Goal: Task Accomplishment & Management: Complete application form

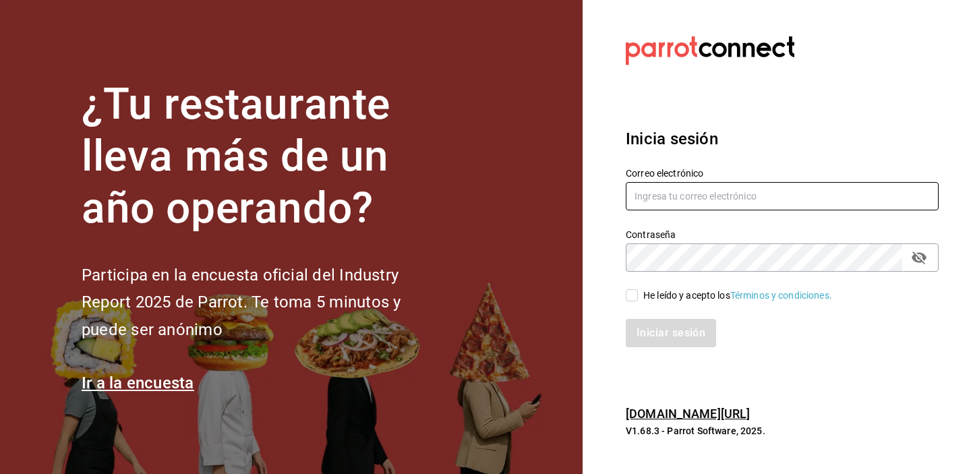
click at [667, 200] on input "text" at bounding box center [782, 196] width 313 height 28
type input "[EMAIL_ADDRESS][DOMAIN_NAME]"
click at [629, 291] on input "He leído y acepto los Términos y condiciones." at bounding box center [632, 295] width 12 height 12
checkbox input "true"
click at [667, 335] on button "Iniciar sesión" at bounding box center [672, 333] width 92 height 28
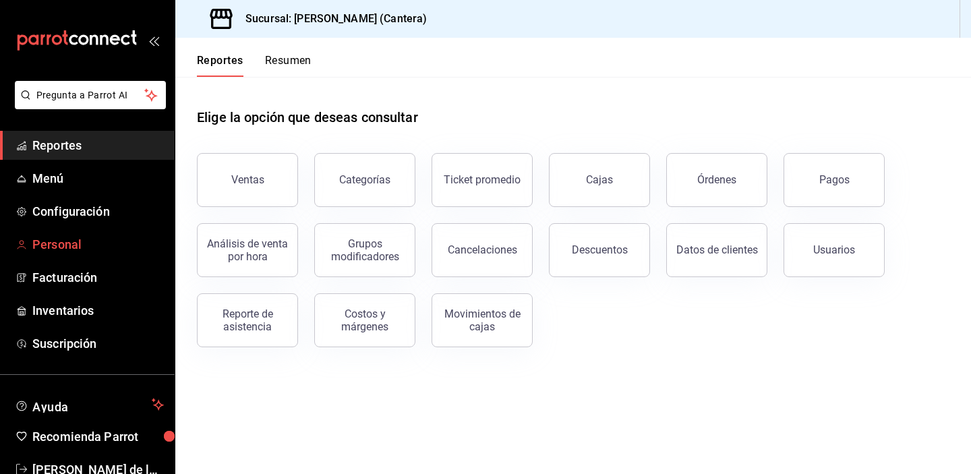
click at [57, 257] on link "Personal" at bounding box center [87, 244] width 175 height 29
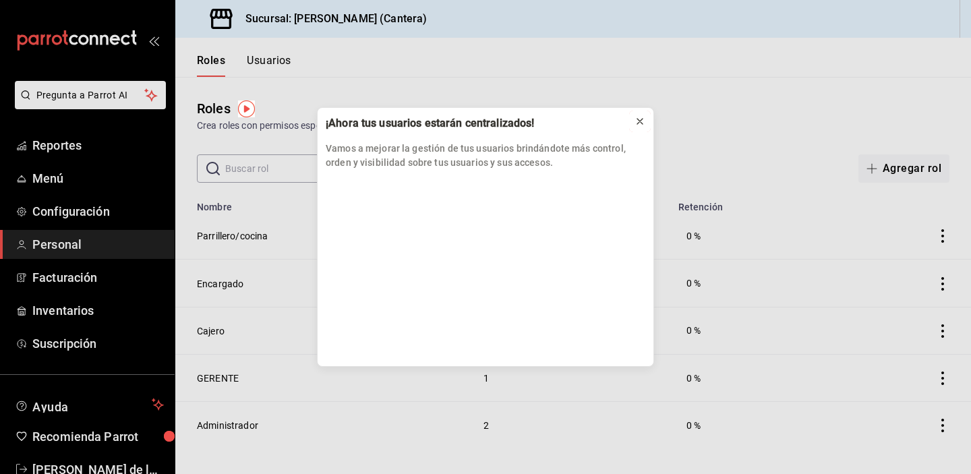
click at [638, 123] on icon at bounding box center [640, 121] width 11 height 11
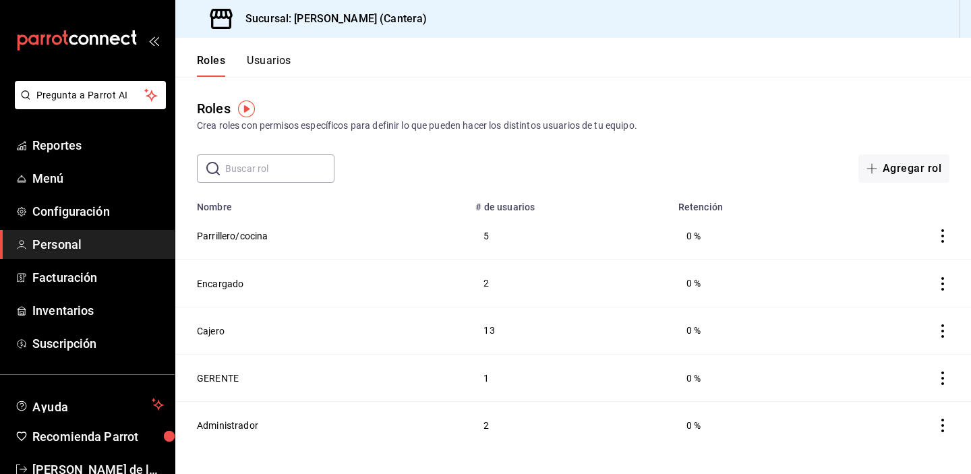
click at [272, 69] on button "Usuarios" at bounding box center [269, 65] width 45 height 23
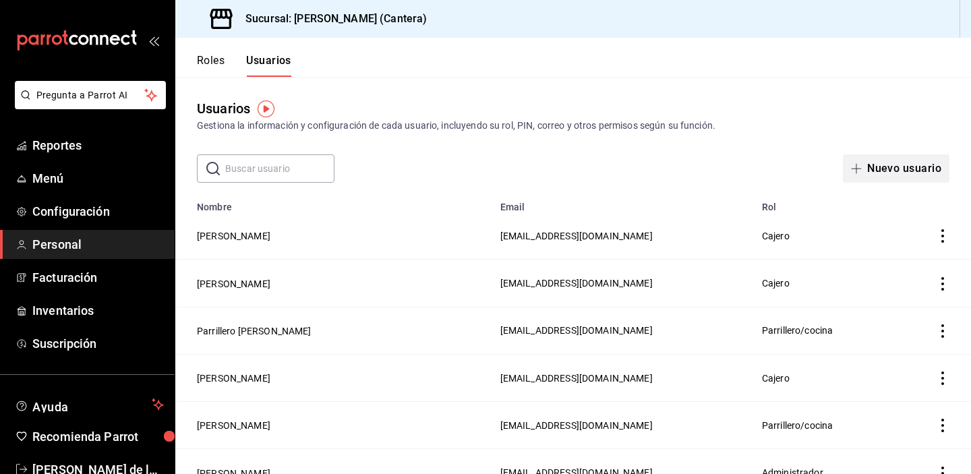
click at [902, 172] on button "Nuevo usuario" at bounding box center [896, 168] width 107 height 28
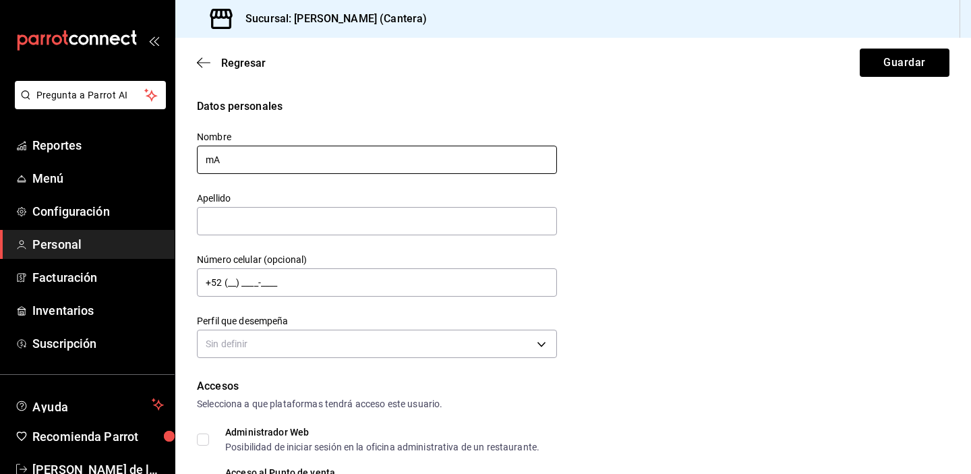
type input "m"
type input "Marifer"
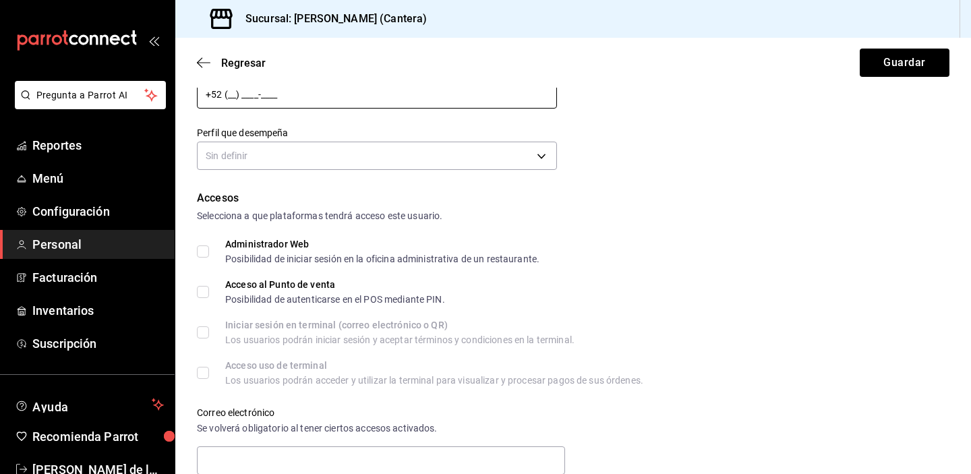
scroll to position [194, 0]
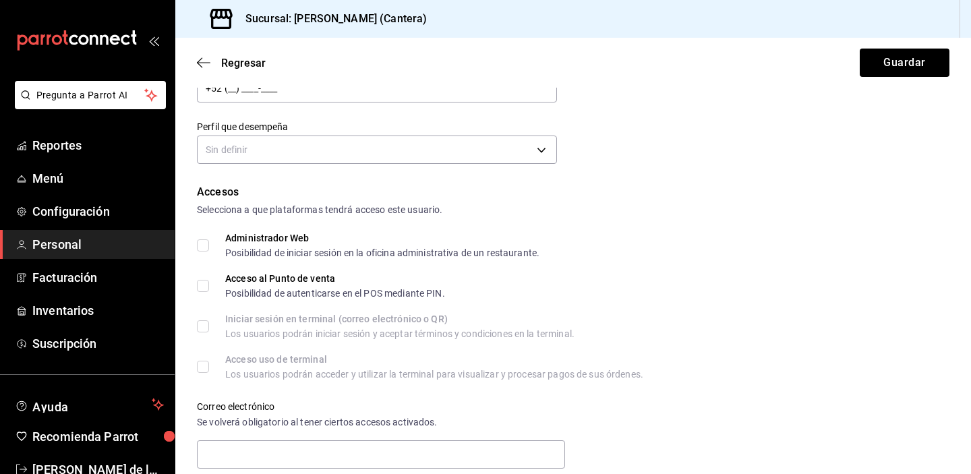
type input "Barrera"
click at [299, 171] on form "Datos personales Nombre Marifer Apellido [PERSON_NAME] Número celular (opcional…" at bounding box center [573, 362] width 753 height 917
click at [299, 168] on form "Datos personales Nombre Marifer Apellido [PERSON_NAME] Número celular (opcional…" at bounding box center [573, 362] width 753 height 917
click at [299, 152] on body "Pregunta a Parrot AI Reportes Menú Configuración Personal Facturación Inventari…" at bounding box center [485, 237] width 971 height 474
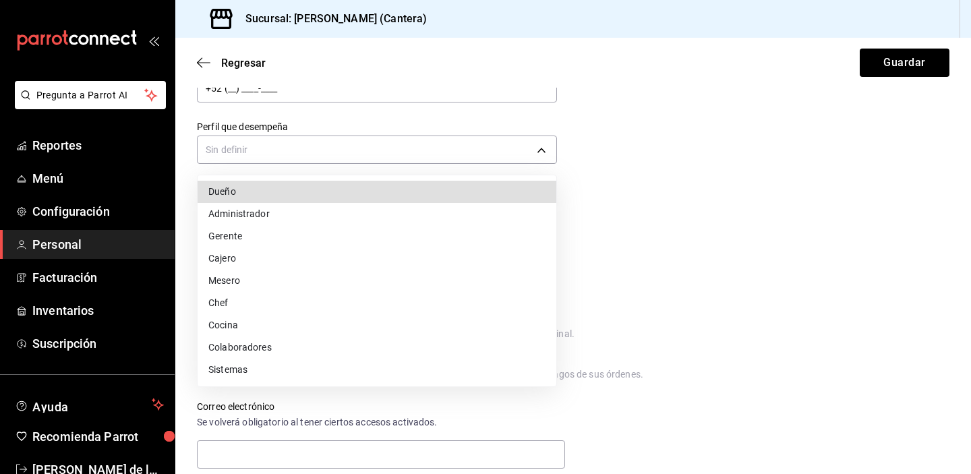
click at [255, 264] on li "Cajero" at bounding box center [377, 258] width 359 height 22
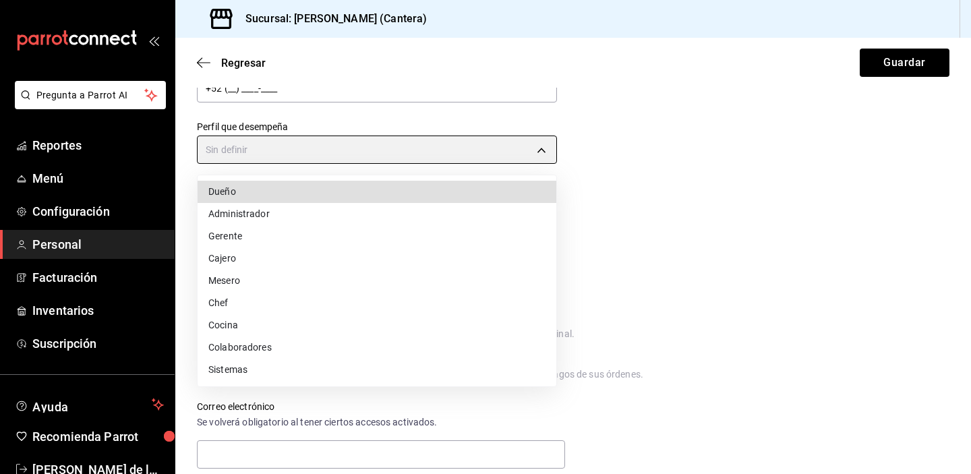
type input "CASHIER"
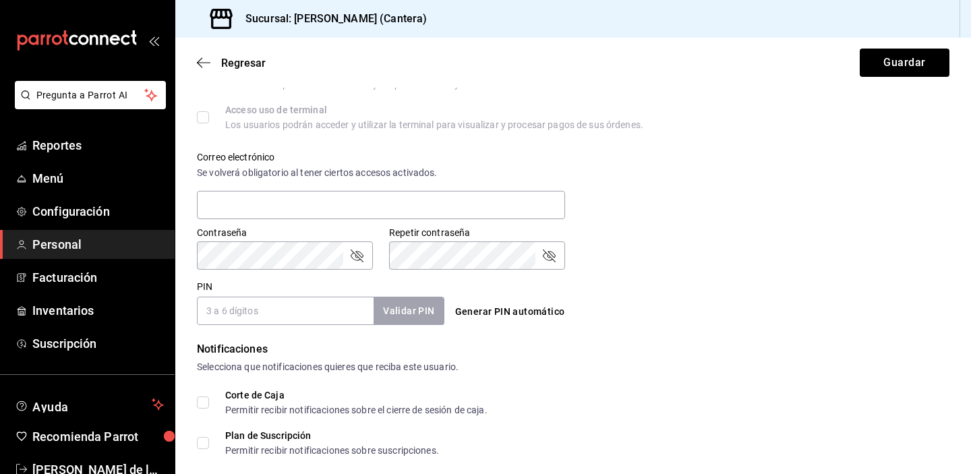
scroll to position [496, 0]
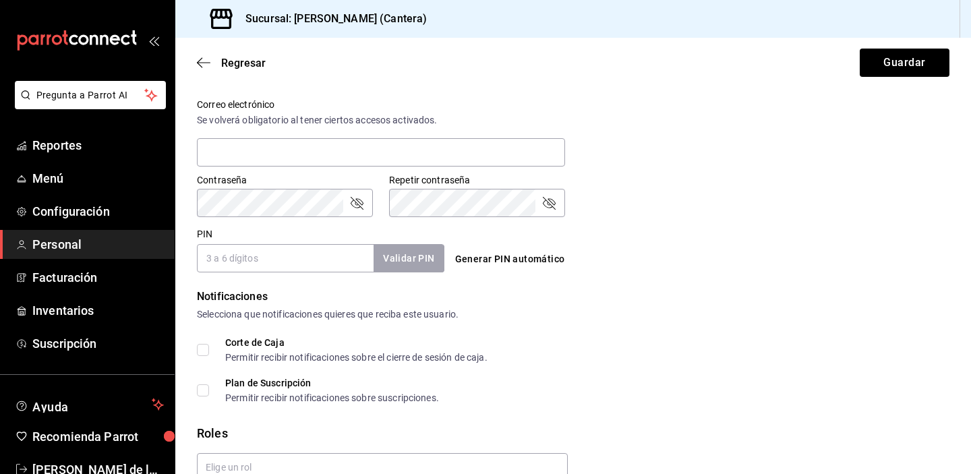
click at [274, 266] on input "PIN" at bounding box center [285, 258] width 177 height 28
type input "350322"
click at [421, 258] on button "Validar PIN" at bounding box center [407, 258] width 71 height 29
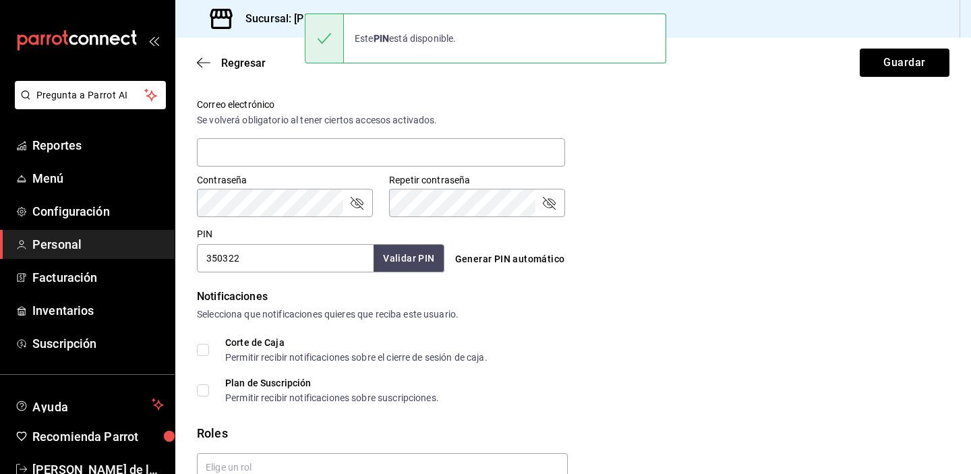
scroll to position [563, 0]
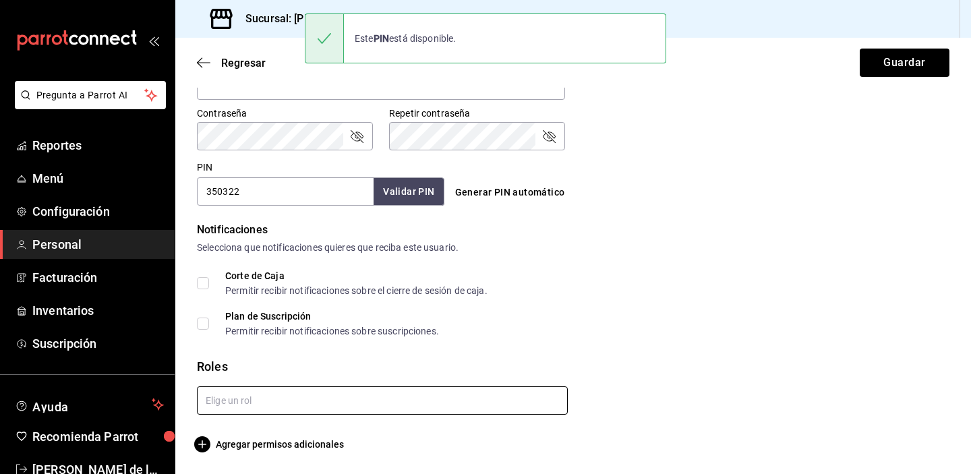
click at [235, 401] on input "text" at bounding box center [382, 400] width 371 height 28
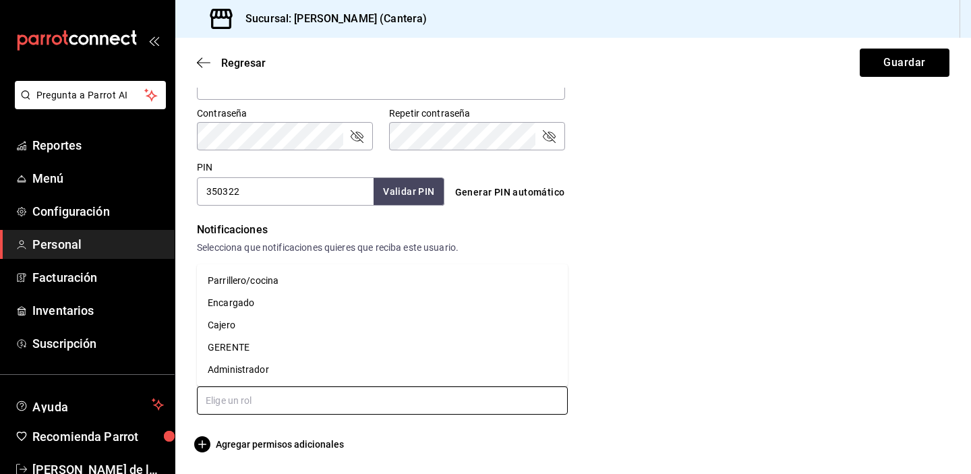
click at [249, 321] on li "Cajero" at bounding box center [382, 325] width 371 height 22
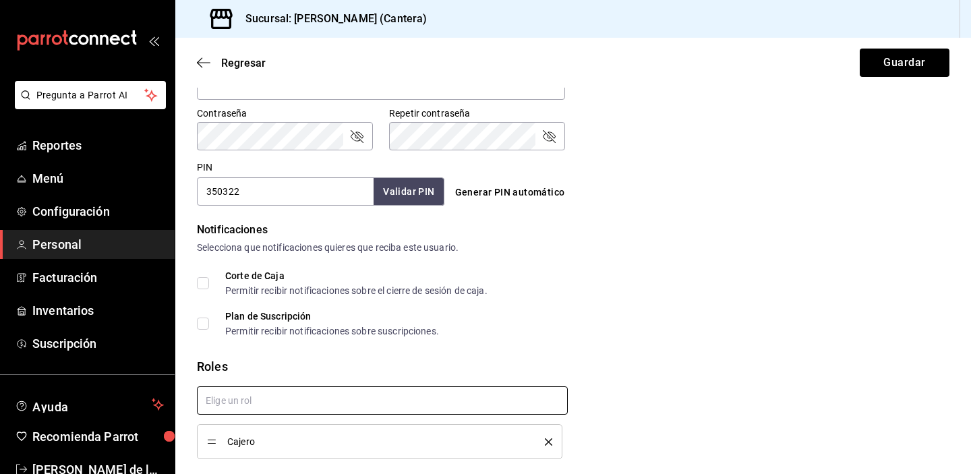
checkbox input "true"
click at [578, 308] on div "Corte de Caja Permitir recibir notificaciones sobre el cierre de sesión de caja…" at bounding box center [573, 303] width 753 height 65
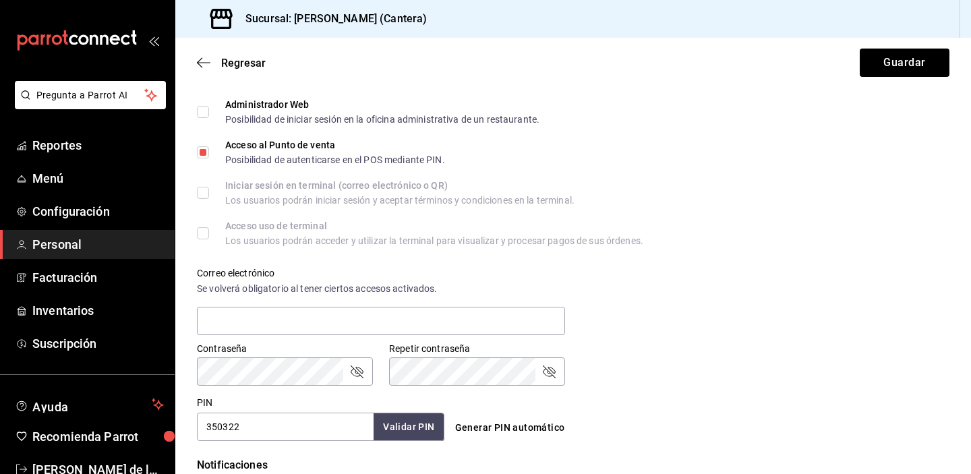
scroll to position [0, 0]
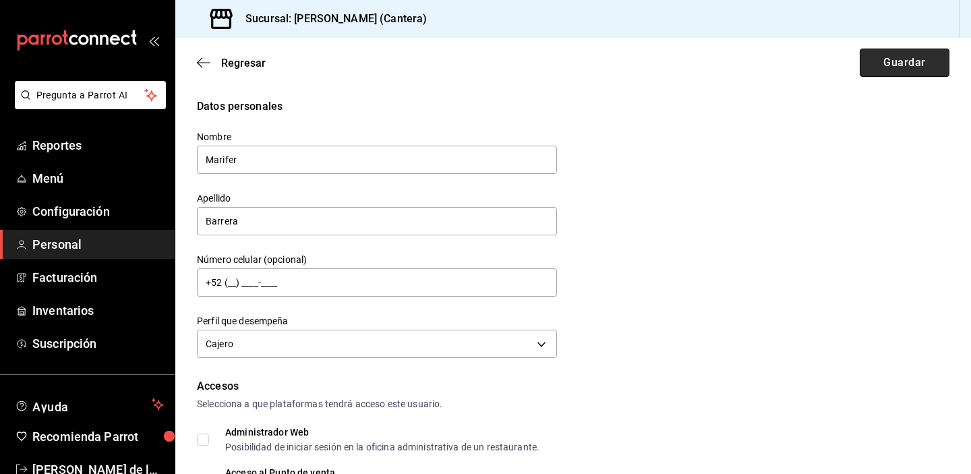
click at [906, 55] on button "Guardar" at bounding box center [905, 63] width 90 height 28
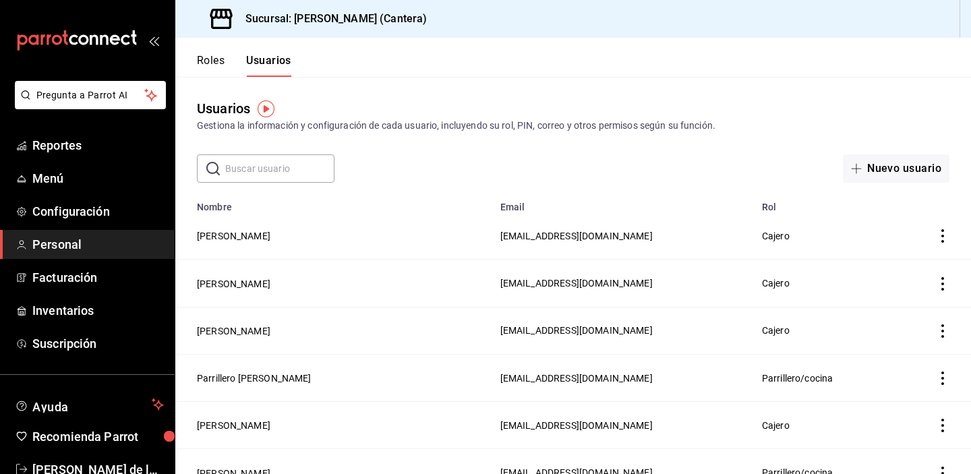
click at [245, 243] on td "[PERSON_NAME]" at bounding box center [333, 235] width 317 height 47
click at [244, 233] on button "[PERSON_NAME]" at bounding box center [233, 235] width 73 height 13
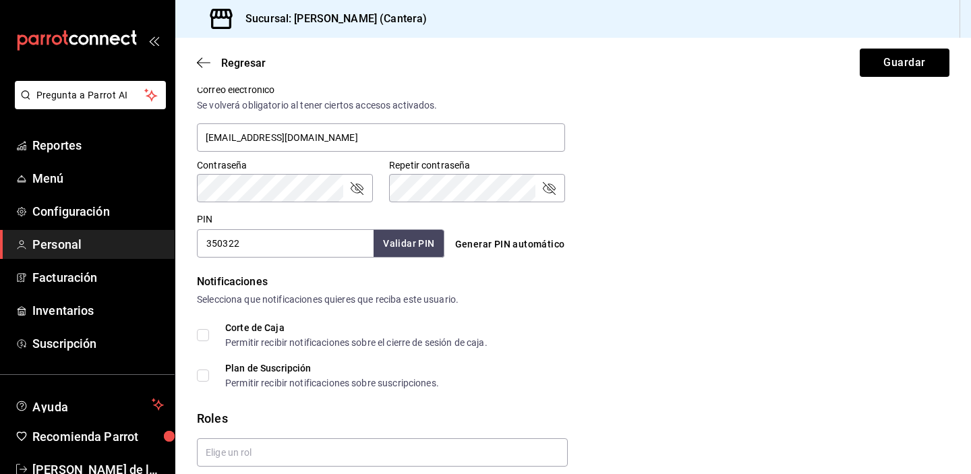
scroll to position [513, 0]
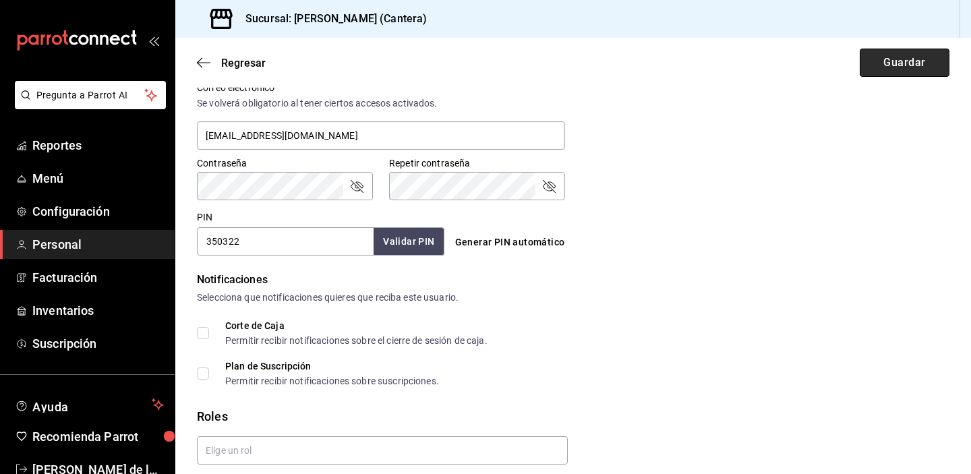
click at [883, 65] on button "Guardar" at bounding box center [905, 63] width 90 height 28
